Goal: Task Accomplishment & Management: Manage account settings

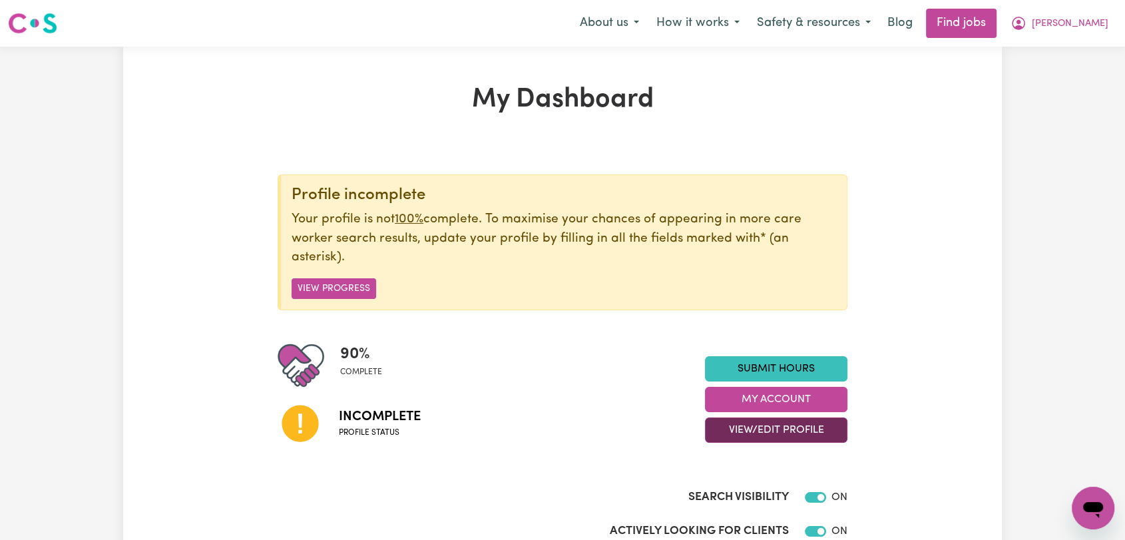
click at [741, 429] on button "View/Edit Profile" at bounding box center [776, 429] width 142 height 25
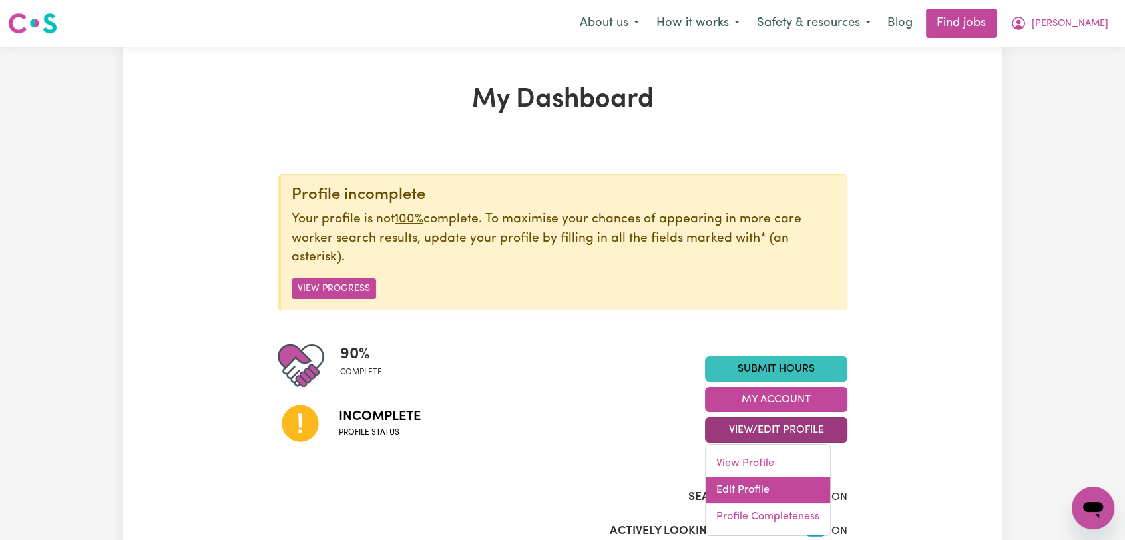
click at [733, 486] on link "Edit Profile" at bounding box center [767, 489] width 124 height 27
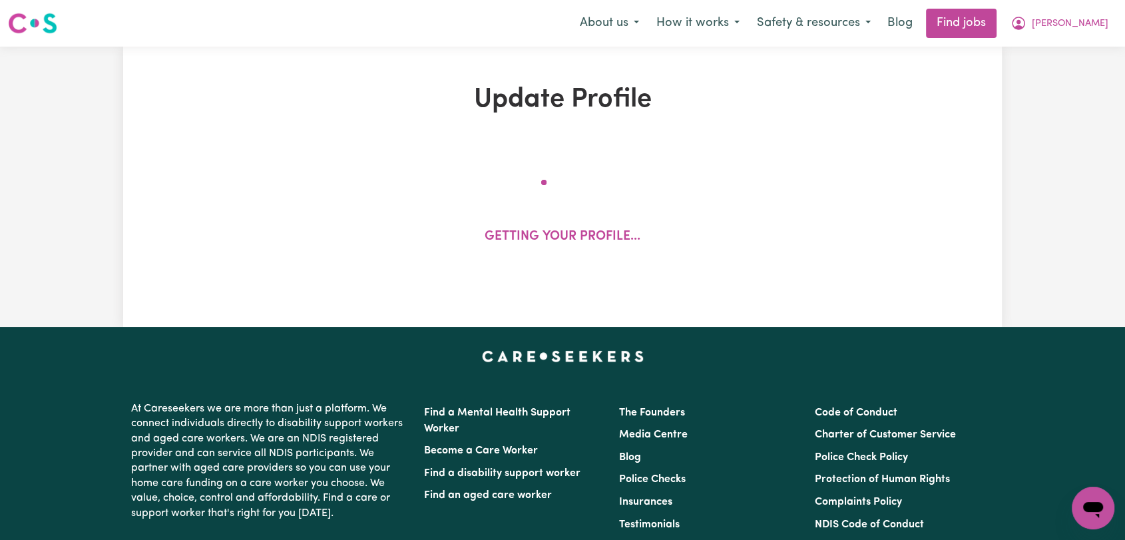
select select "[DEMOGRAPHIC_DATA]"
select select "Student Visa"
select select "Studying a healthcare related degree or qualification"
select select "37"
select select "42"
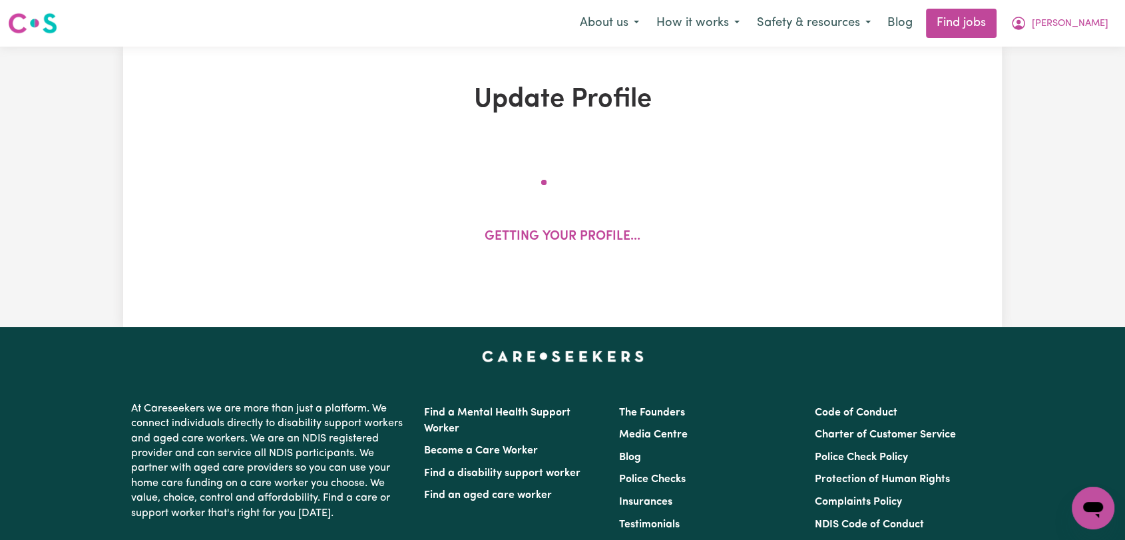
select select "50"
select select "55"
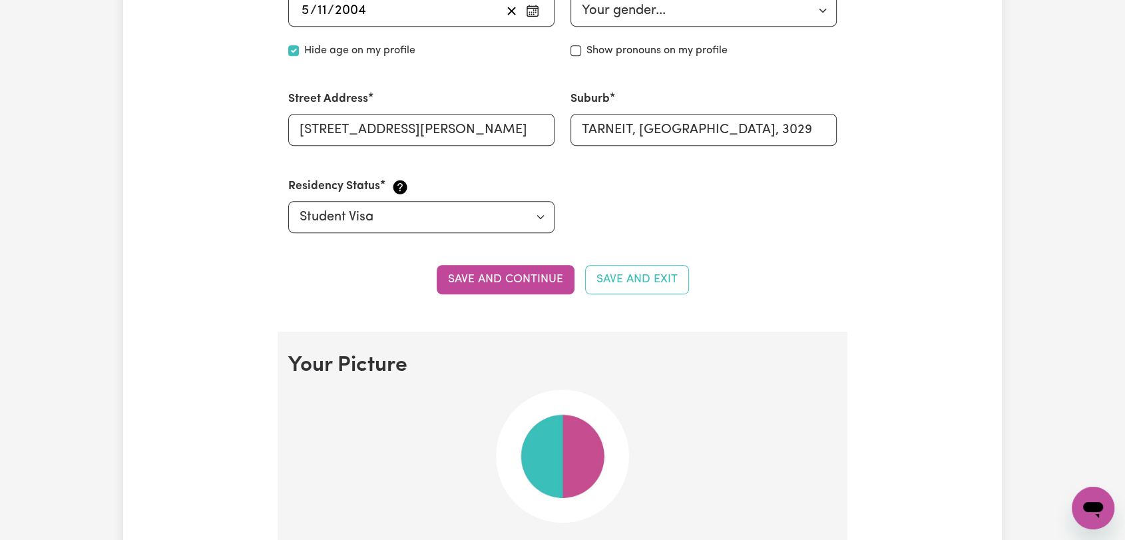
scroll to position [739, 0]
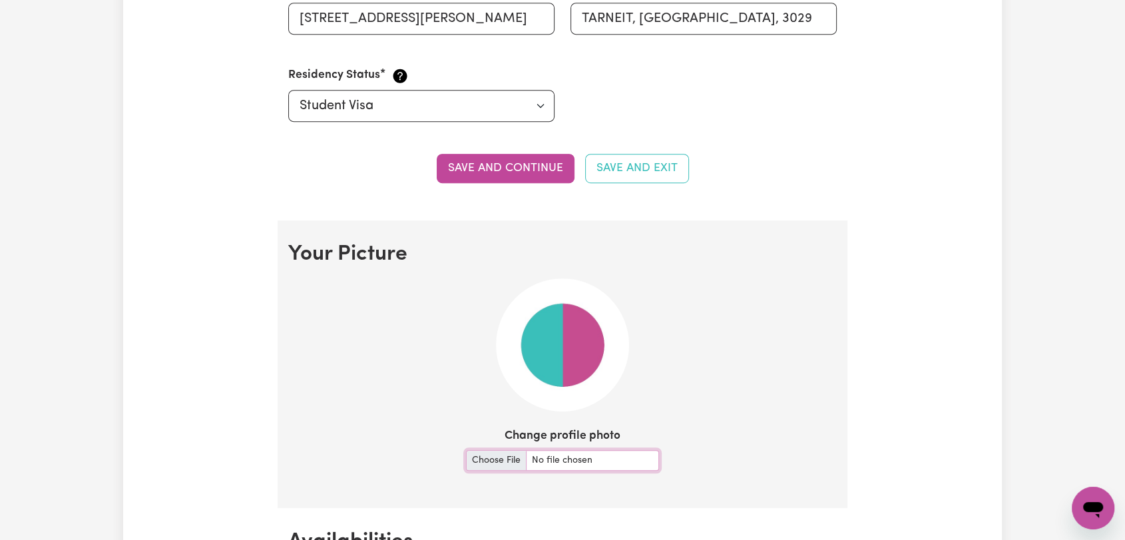
click at [484, 460] on input "Change profile photo" at bounding box center [562, 460] width 193 height 21
type input "C:\fakepath\IMG_3606.jpg"
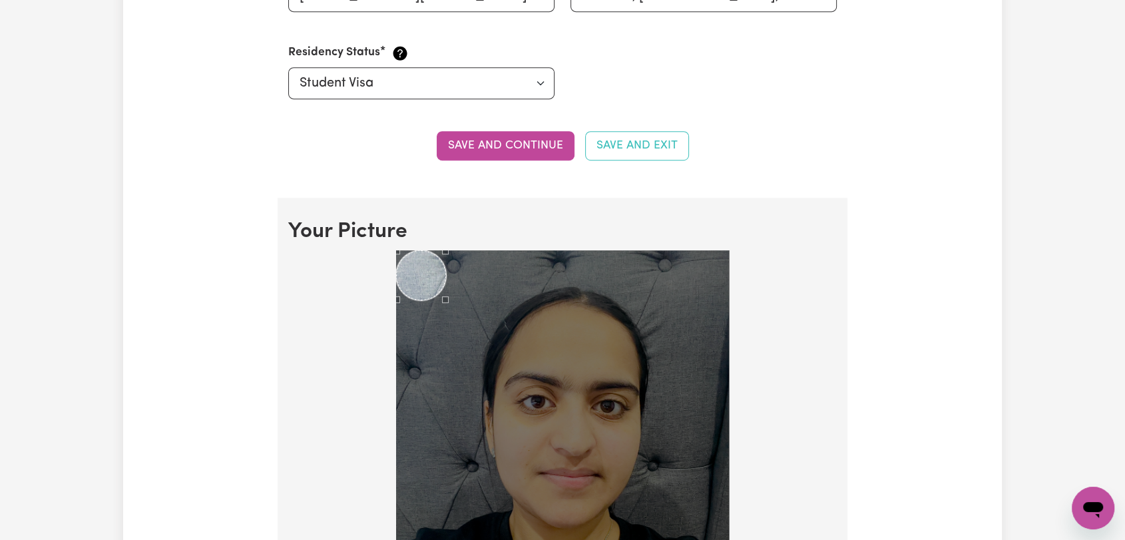
scroll to position [961, 0]
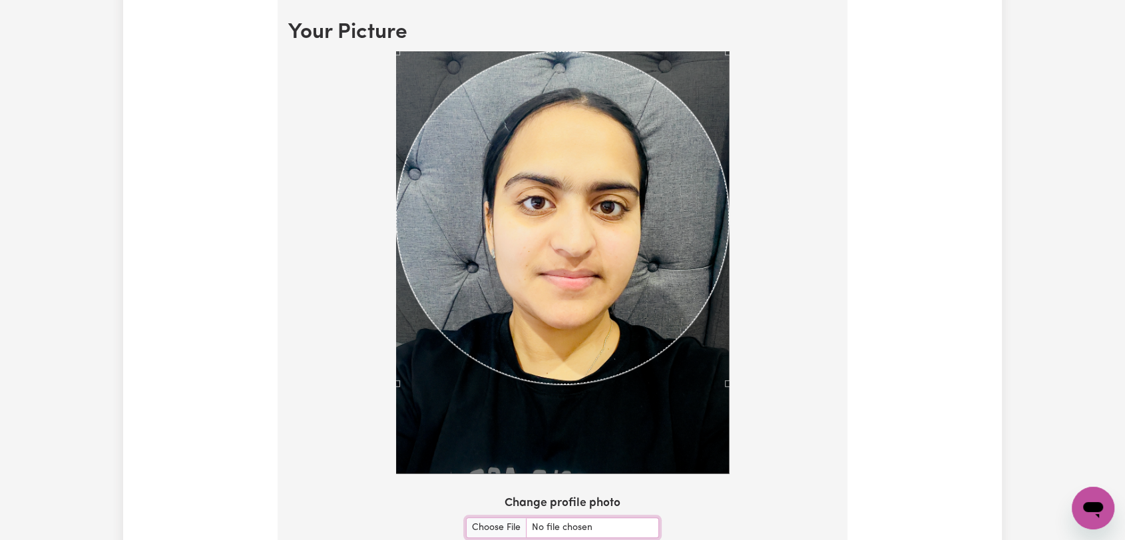
click at [800, 534] on section "Your Picture Change profile photo Upload" at bounding box center [562, 305] width 570 height 612
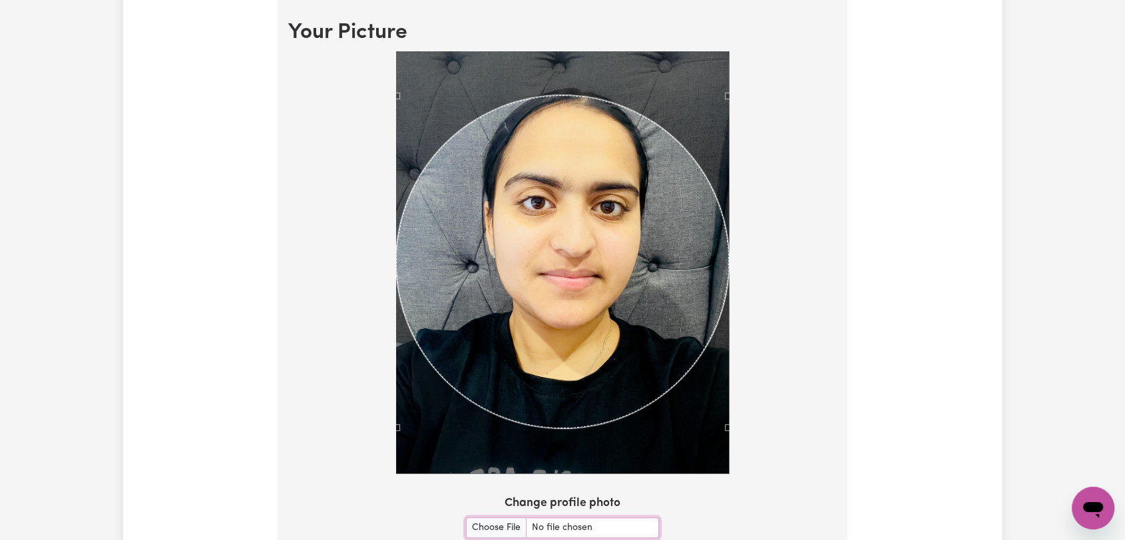
click at [592, 316] on div "Use the arrow keys to move the crop selection area" at bounding box center [562, 261] width 333 height 333
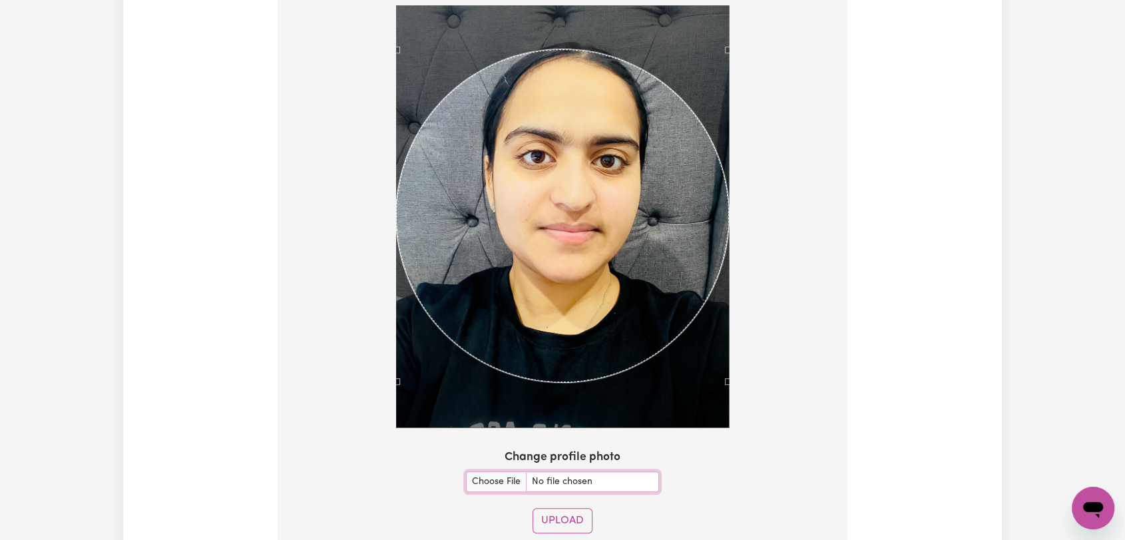
scroll to position [1256, 0]
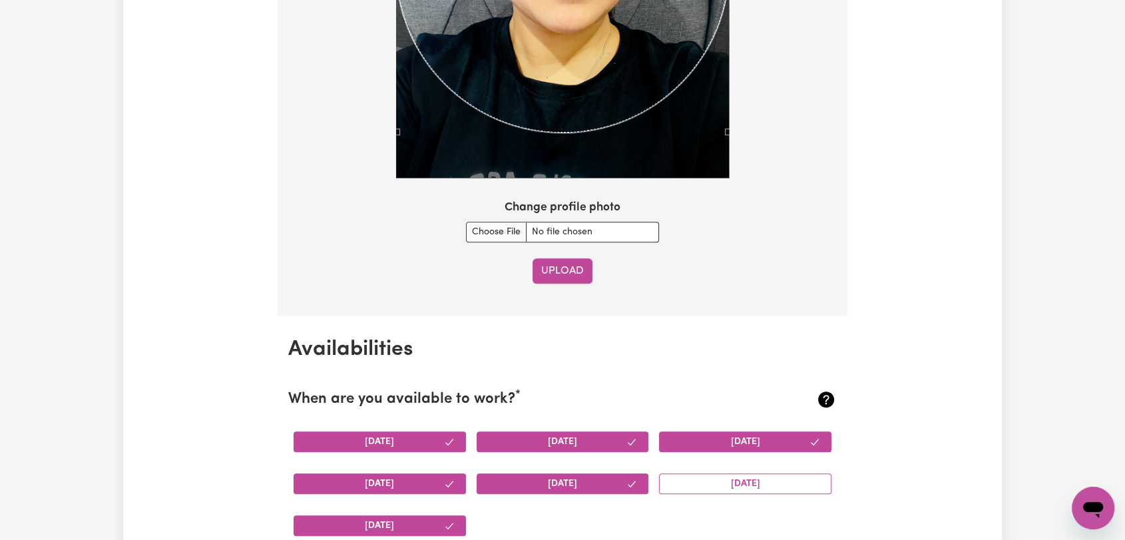
click at [543, 271] on button "Upload" at bounding box center [562, 270] width 60 height 25
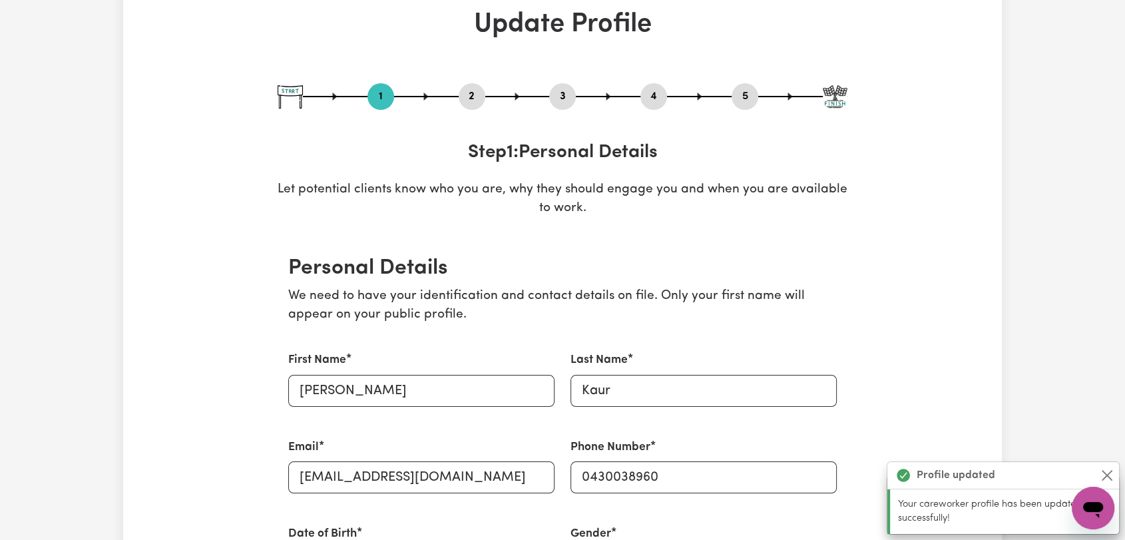
scroll to position [0, 0]
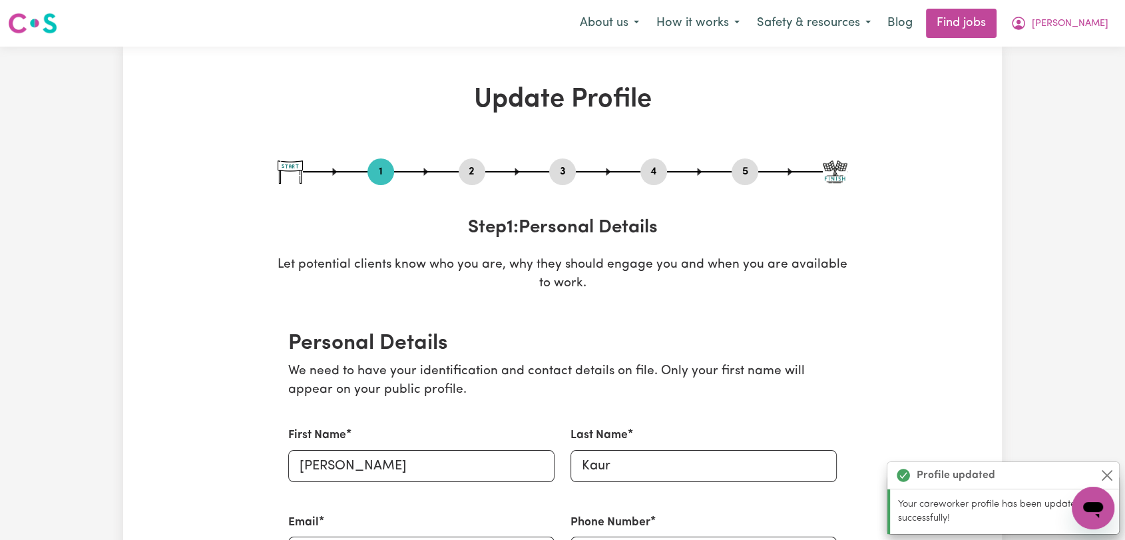
drag, startPoint x: 559, startPoint y: 168, endPoint x: 602, endPoint y: 212, distance: 61.2
click at [559, 171] on button "3" at bounding box center [562, 171] width 27 height 17
select select "2024"
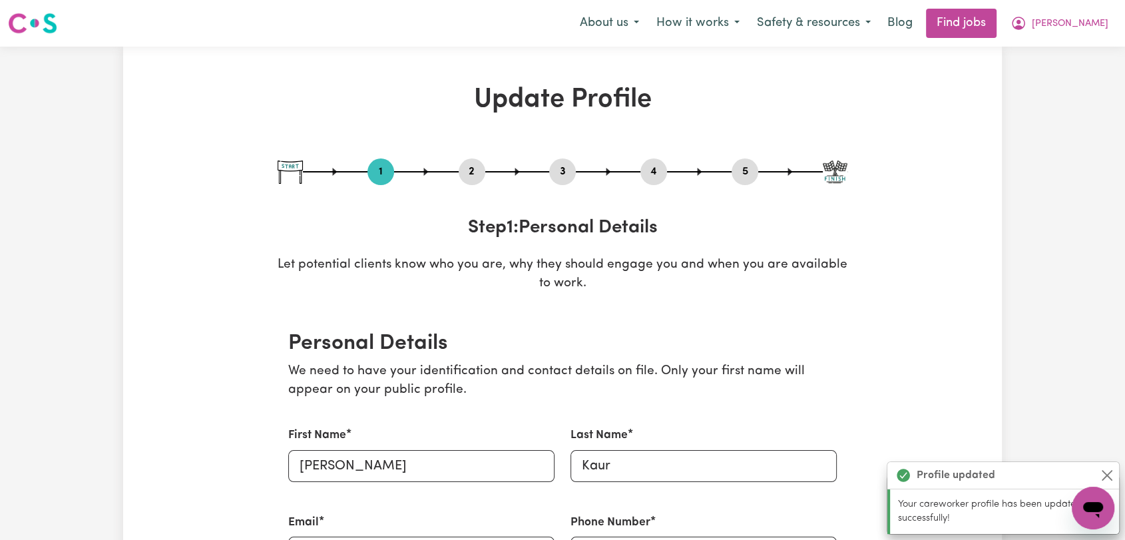
select select "2025"
select select "Certificate III (Individual Support)"
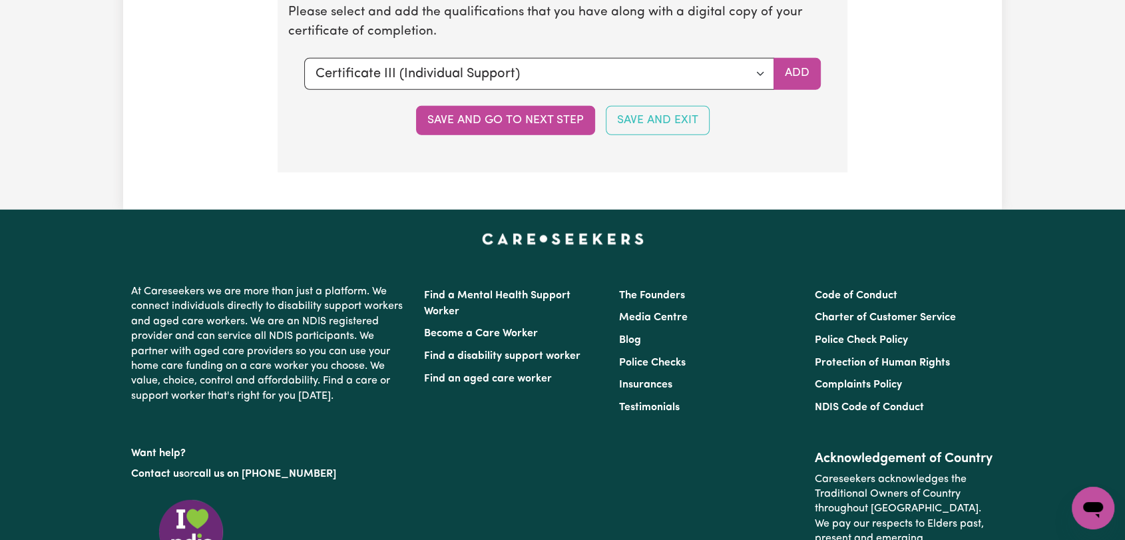
scroll to position [3401, 0]
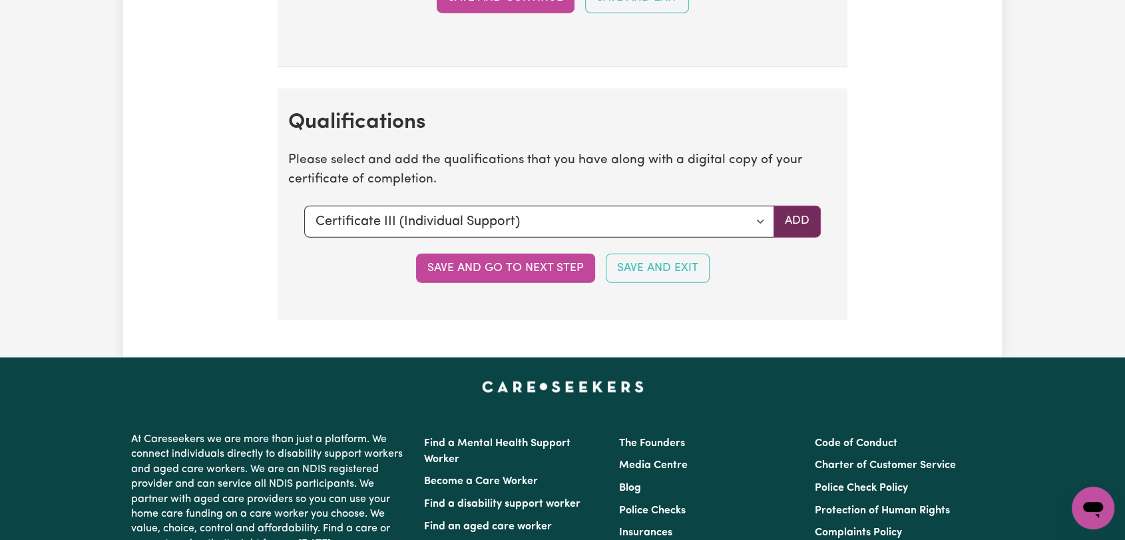
click at [797, 215] on button "Add" at bounding box center [796, 222] width 47 height 32
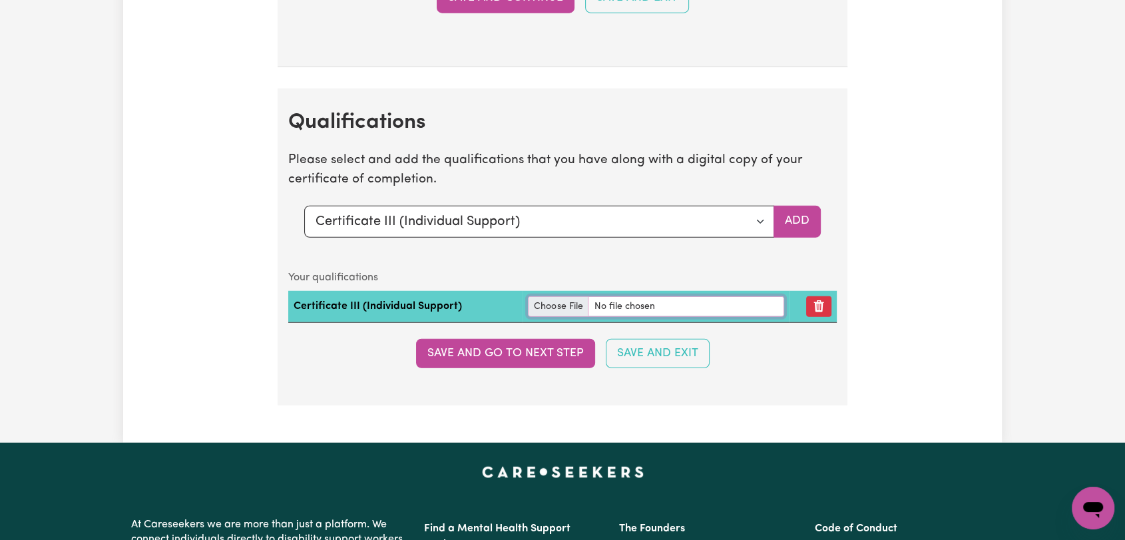
click at [544, 296] on input "file" at bounding box center [656, 306] width 256 height 21
type input "C:\fakepath\[PERSON_NAME] - Certificate III Individual Support.pdf"
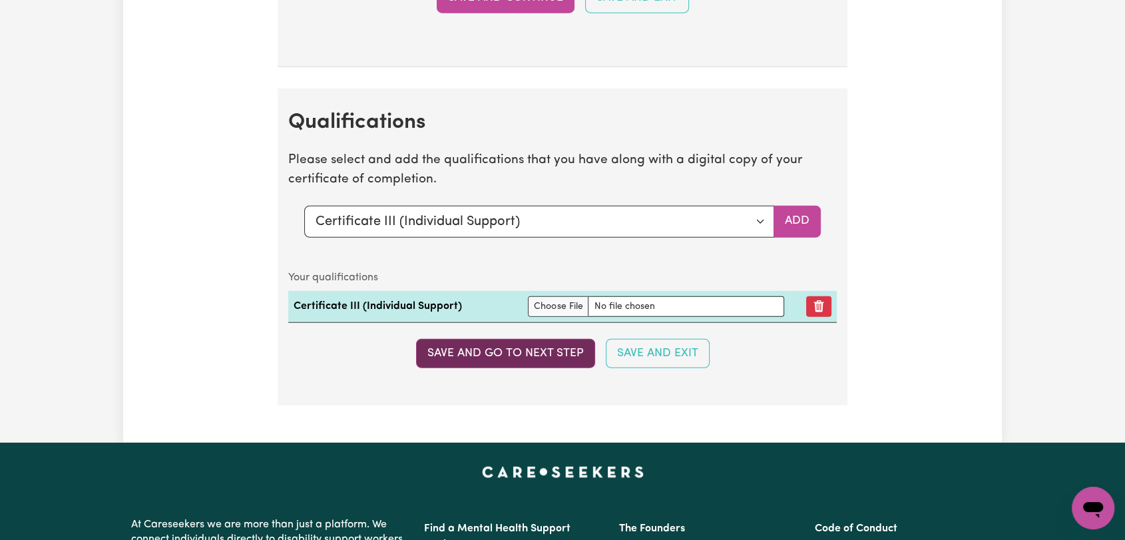
click at [541, 347] on button "Save and go to next step" at bounding box center [505, 353] width 179 height 29
click at [489, 345] on button "Save and go to next step" at bounding box center [505, 353] width 179 height 29
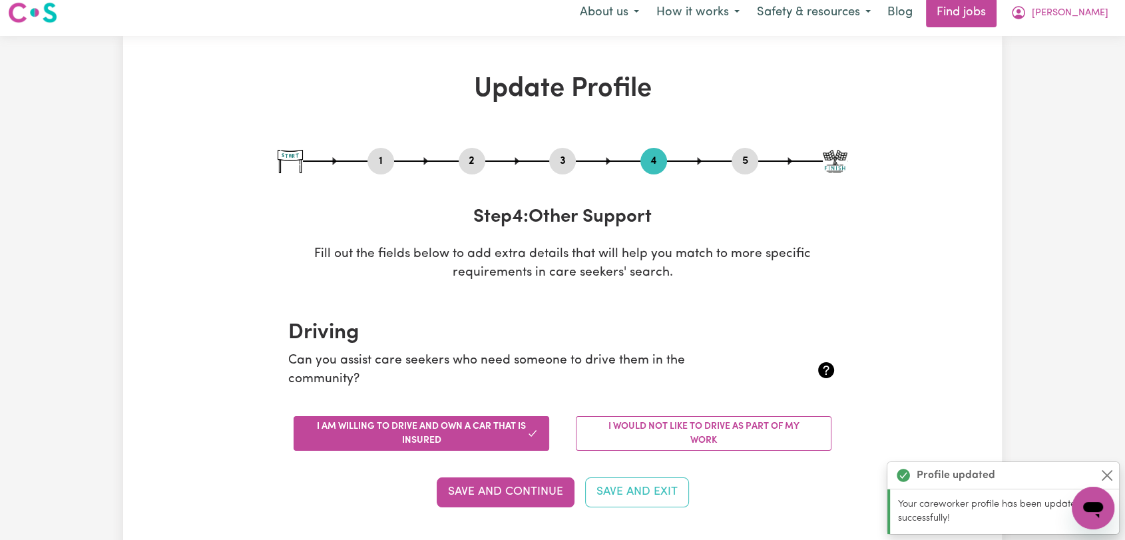
scroll to position [0, 0]
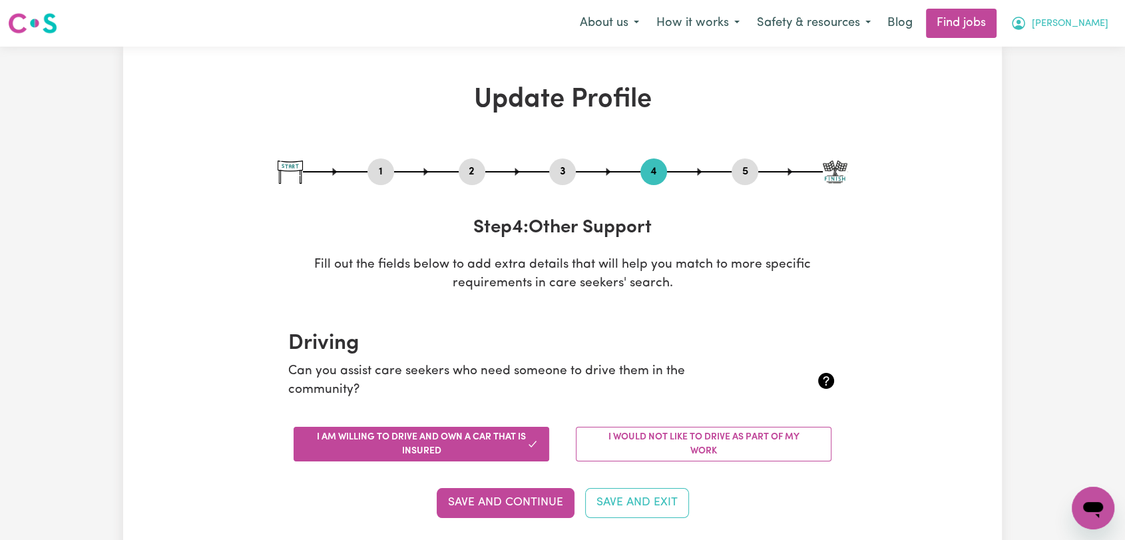
click at [1107, 25] on span "[PERSON_NAME]" at bounding box center [1069, 24] width 77 height 15
click at [1055, 104] on link "Logout" at bounding box center [1063, 101] width 105 height 25
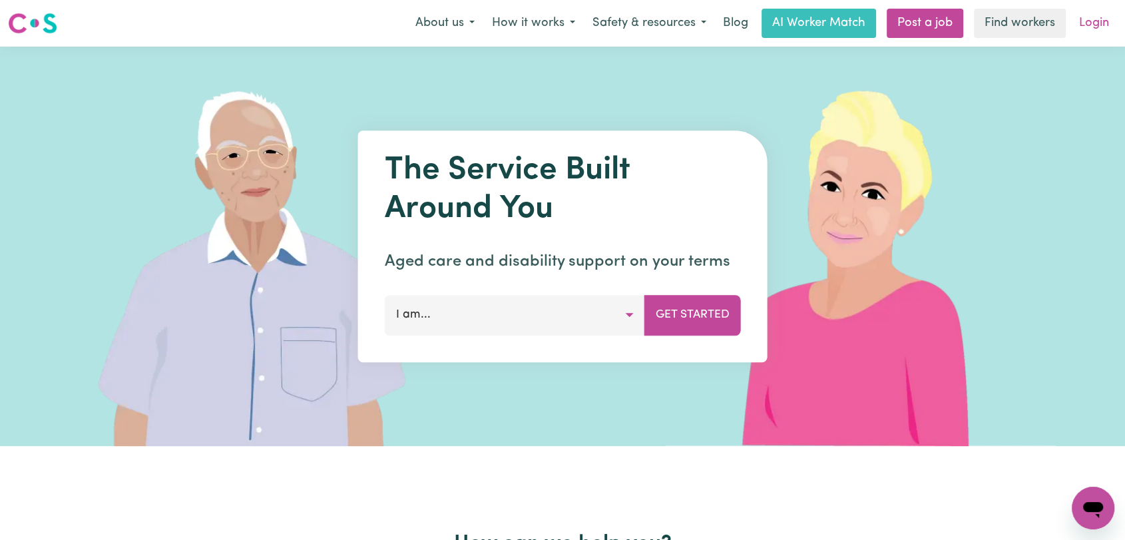
click at [1093, 21] on link "Login" at bounding box center [1094, 23] width 46 height 29
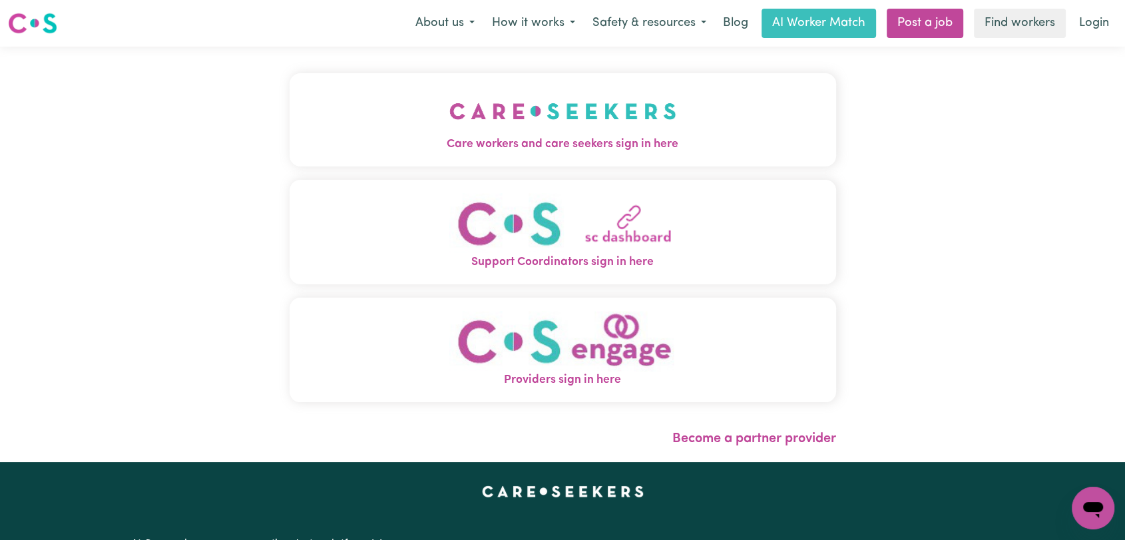
click at [491, 127] on img "Care workers and care seekers sign in here" at bounding box center [562, 111] width 227 height 49
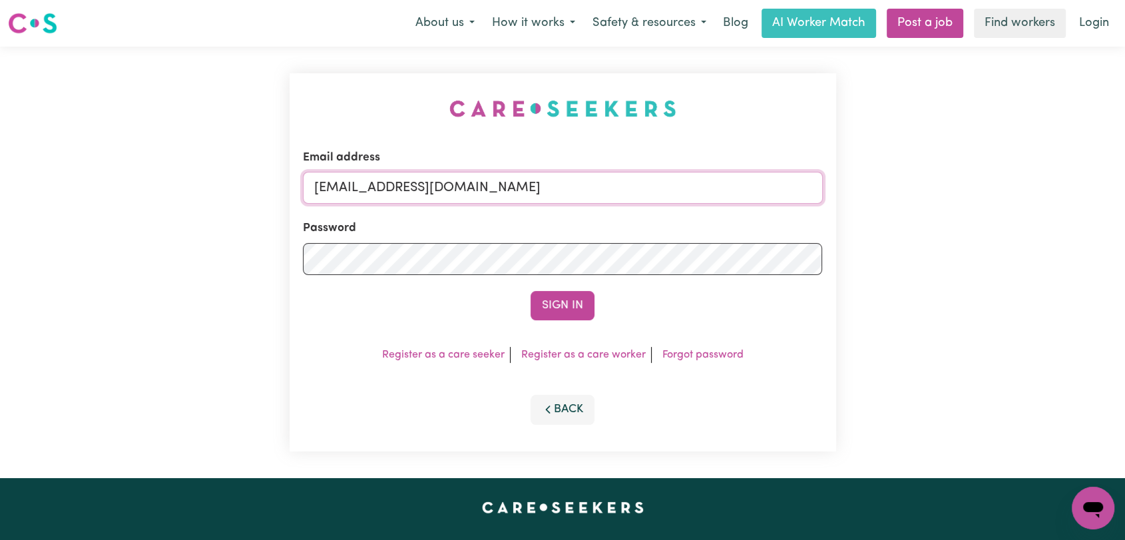
click at [600, 188] on input "[EMAIL_ADDRESS][DOMAIN_NAME]" at bounding box center [563, 188] width 520 height 32
drag, startPoint x: 383, startPoint y: 191, endPoint x: 593, endPoint y: 186, distance: 210.4
click at [593, 186] on input "Superuser~[EMAIL_ADDRESS][DOMAIN_NAME]" at bounding box center [563, 188] width 520 height 32
type input "Superuser~[EMAIL_ADDRESS][DOMAIN_NAME]"
click at [544, 303] on button "Sign In" at bounding box center [562, 305] width 64 height 29
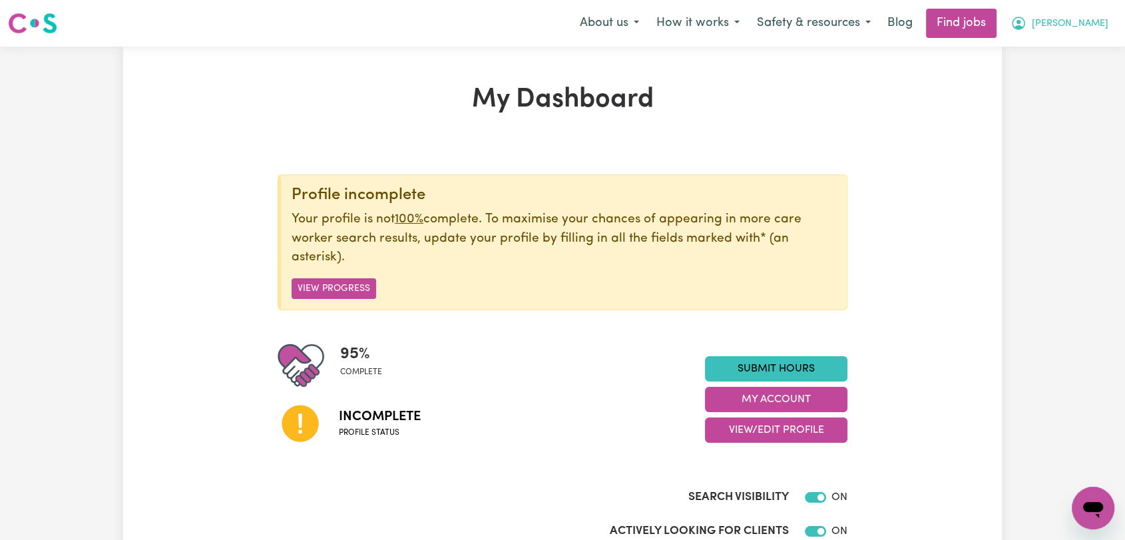
click at [1101, 15] on button "[PERSON_NAME]" at bounding box center [1059, 23] width 115 height 28
click at [1070, 102] on link "Logout" at bounding box center [1063, 101] width 105 height 25
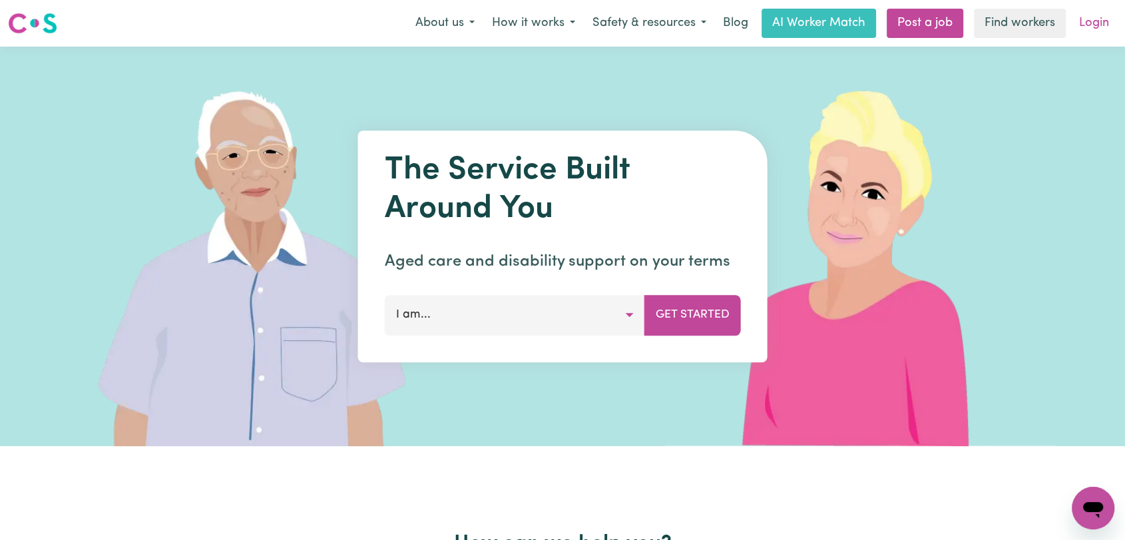
click at [1097, 28] on link "Login" at bounding box center [1094, 23] width 46 height 29
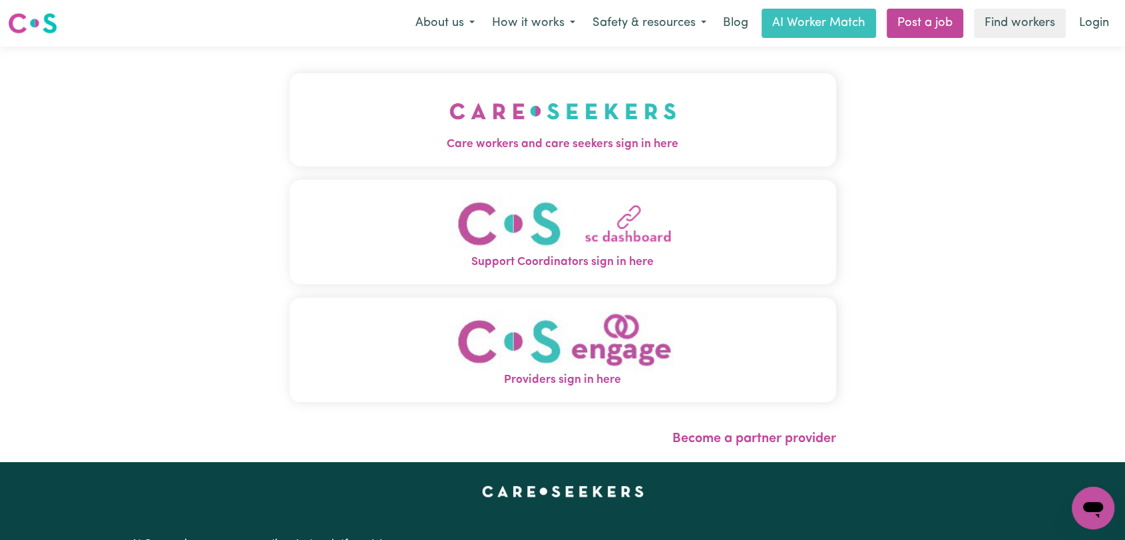
click at [639, 131] on img "Care workers and care seekers sign in here" at bounding box center [562, 111] width 227 height 49
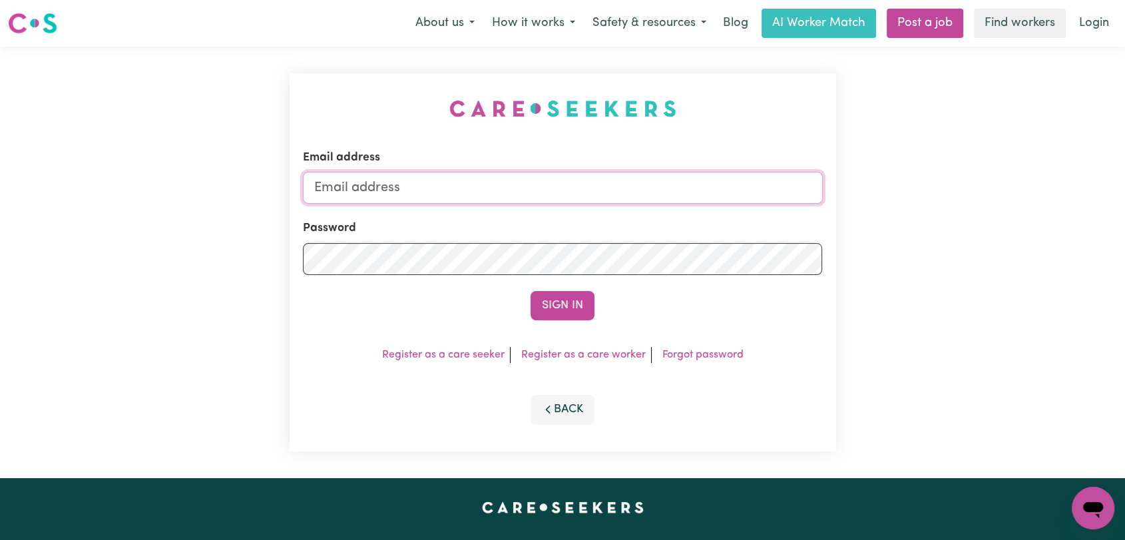
type input "[EMAIL_ADDRESS][DOMAIN_NAME]"
click at [561, 309] on button "Sign In" at bounding box center [562, 305] width 64 height 29
